Goal: Find contact information: Find contact information

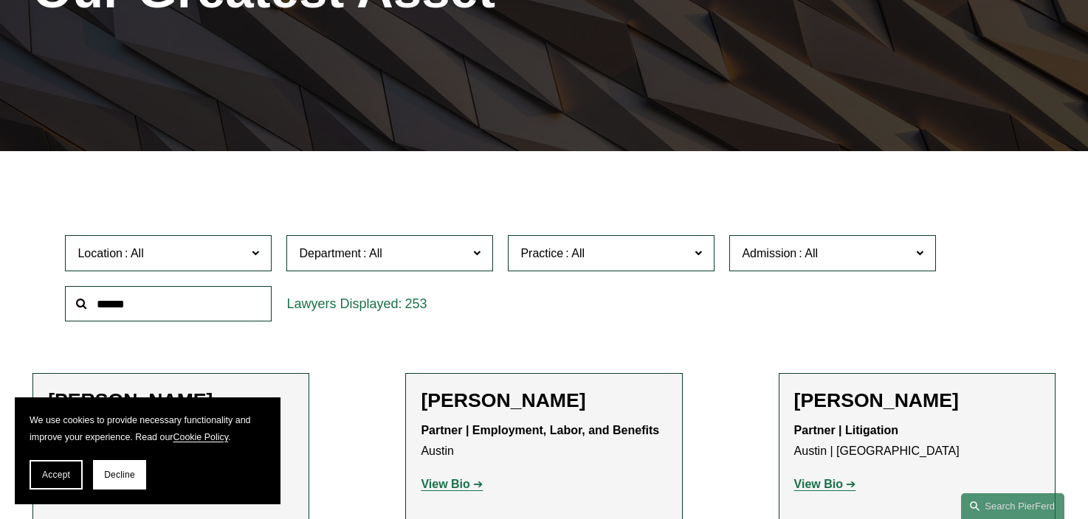
scroll to position [270, 0]
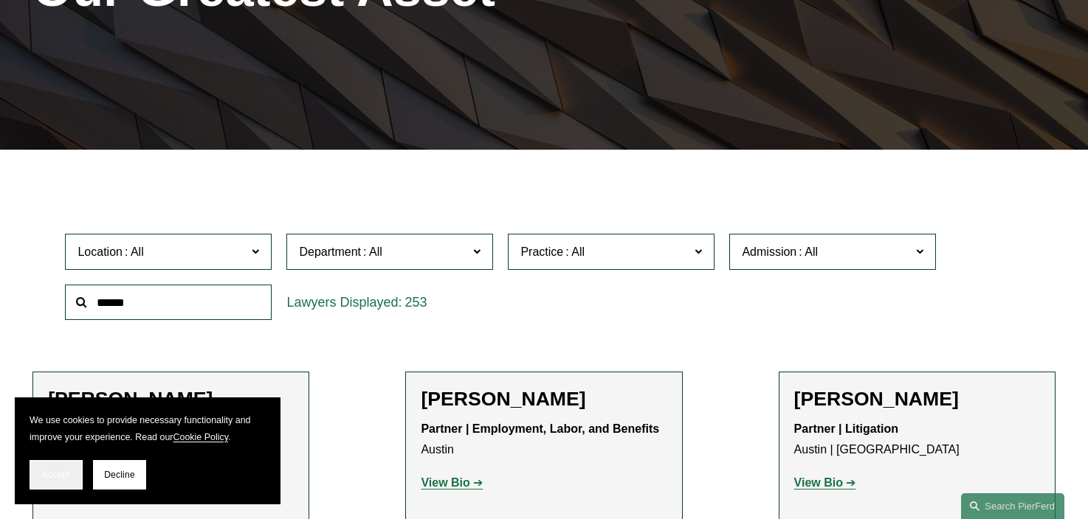
click at [75, 481] on button "Accept" at bounding box center [56, 475] width 53 height 30
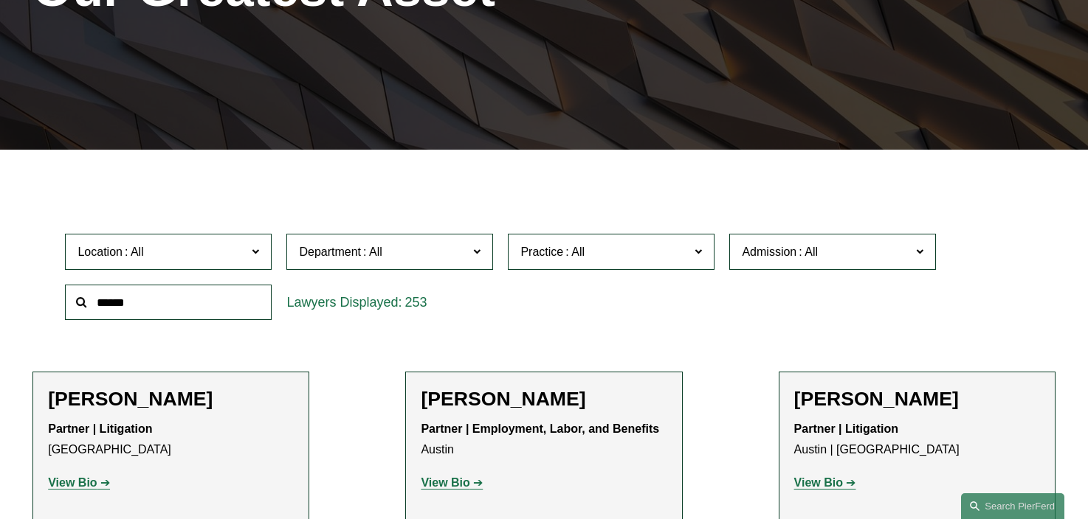
click at [250, 251] on label "Location" at bounding box center [168, 252] width 207 height 36
click at [0, 0] on link "Phoenix" at bounding box center [0, 0] width 0 height 0
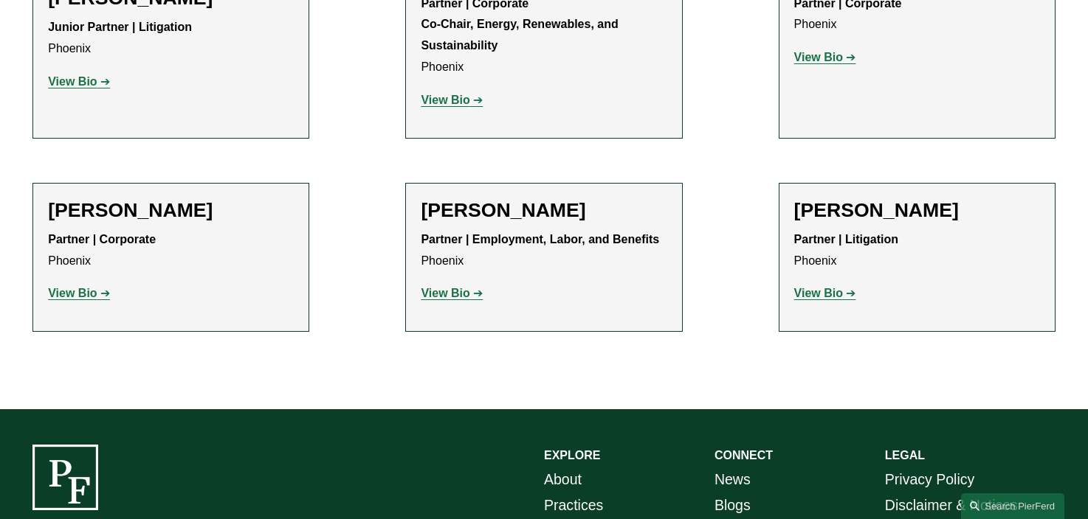
scroll to position [699, 0]
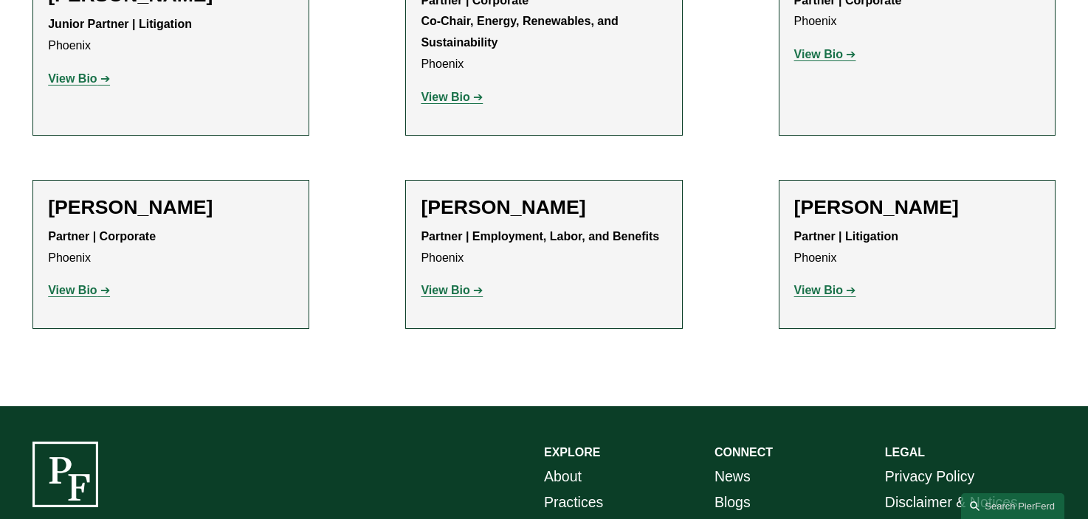
click at [77, 290] on strong "View Bio" at bounding box center [72, 290] width 49 height 13
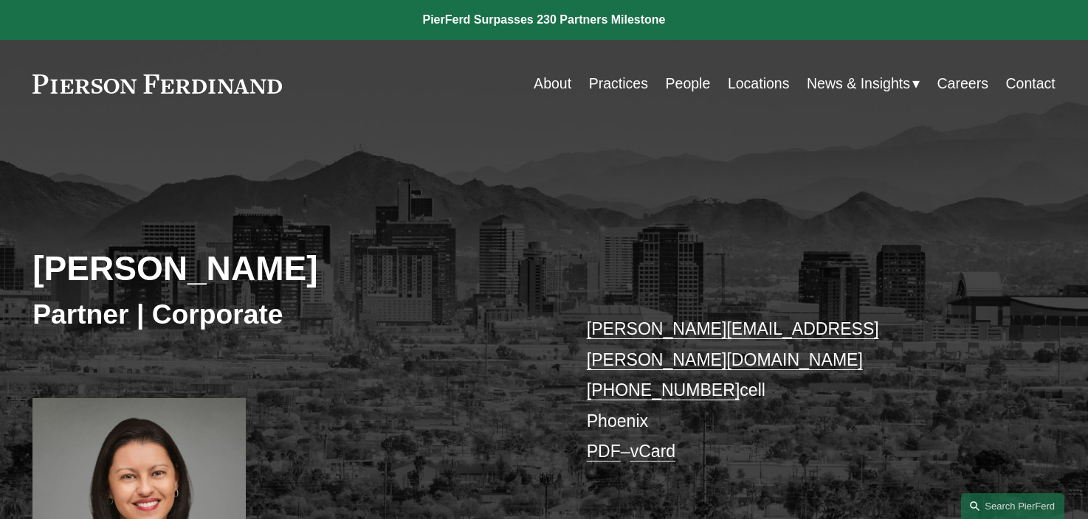
click at [770, 84] on link "Locations" at bounding box center [759, 83] width 62 height 29
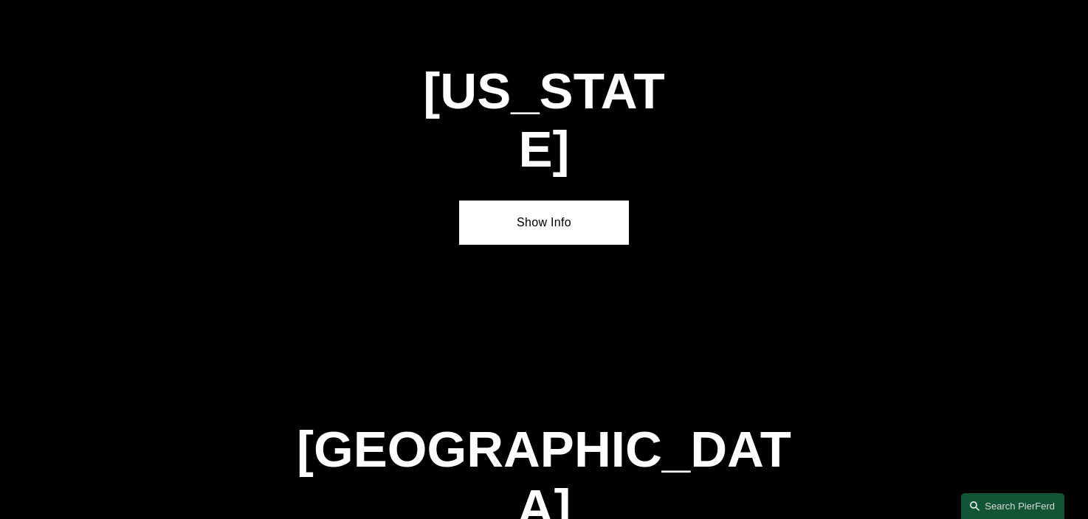
scroll to position [5091, 0]
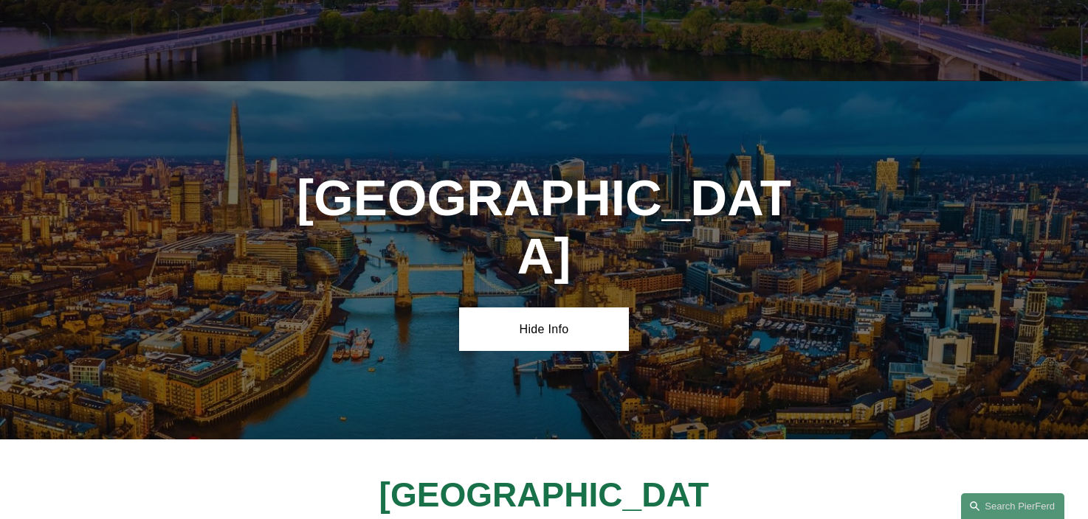
scroll to position [5377, 0]
